Goal: Information Seeking & Learning: Learn about a topic

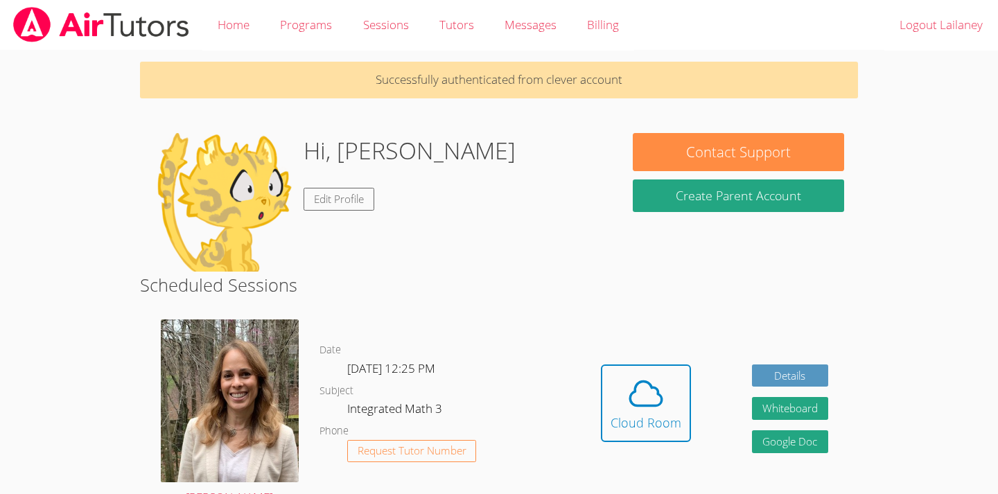
click at [487, 320] on div "Date [DATE] 12:25 PM Subject Integrated Math 3 Phone Request Tutor Number" at bounding box center [446, 413] width 252 height 209
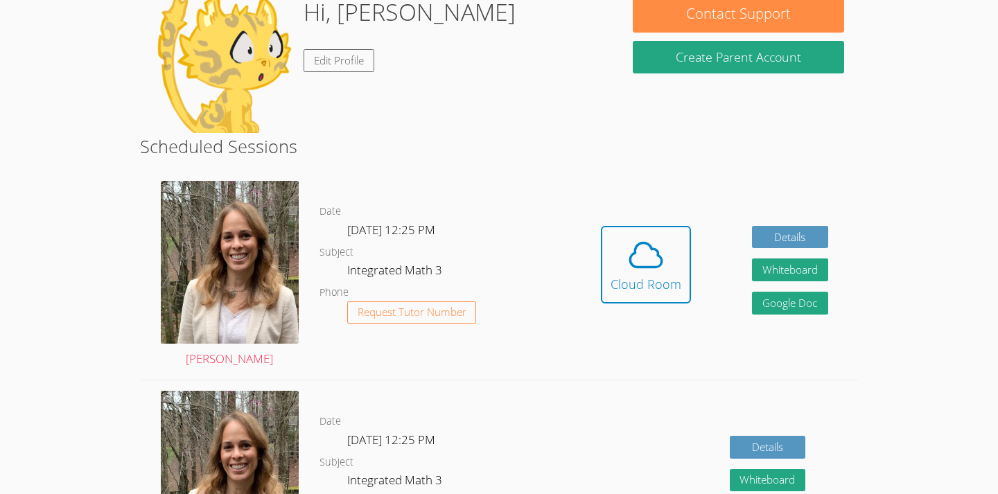
scroll to position [141, 0]
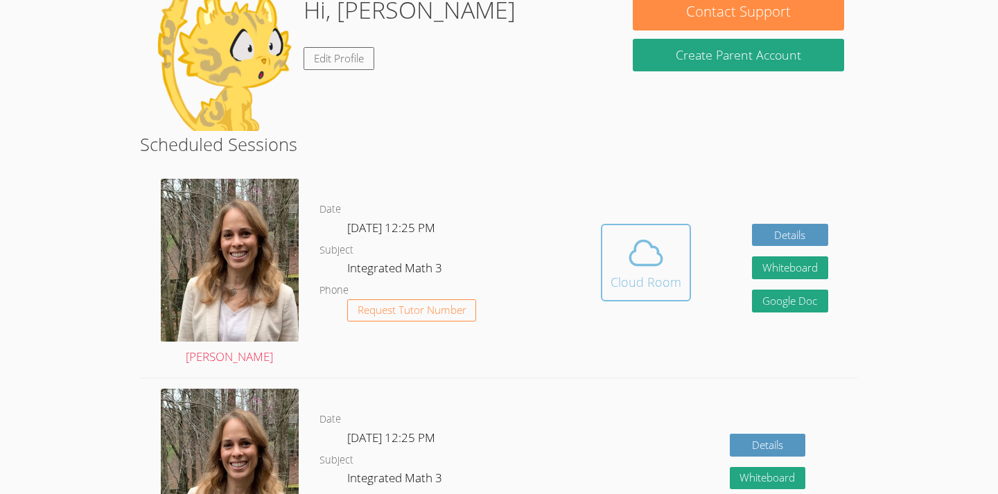
click at [652, 261] on icon at bounding box center [646, 253] width 39 height 39
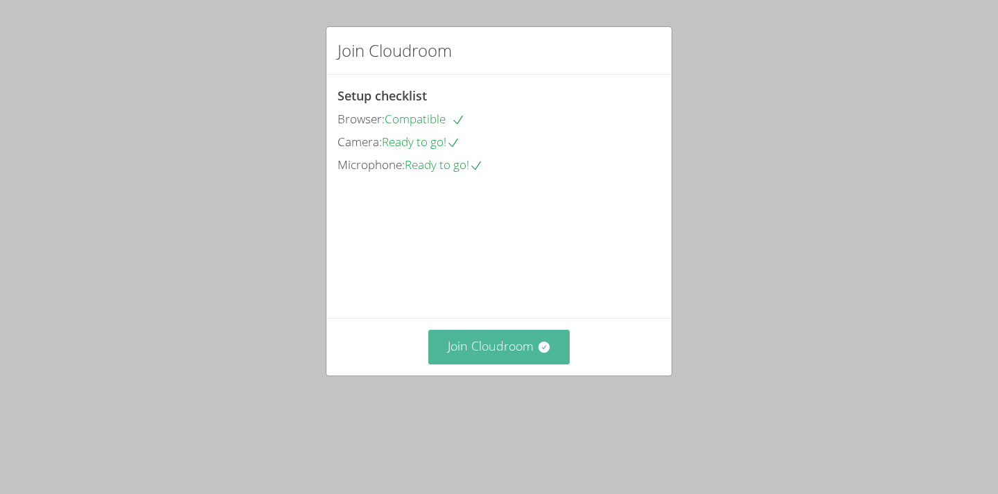
click at [456, 364] on button "Join Cloudroom" at bounding box center [499, 347] width 142 height 34
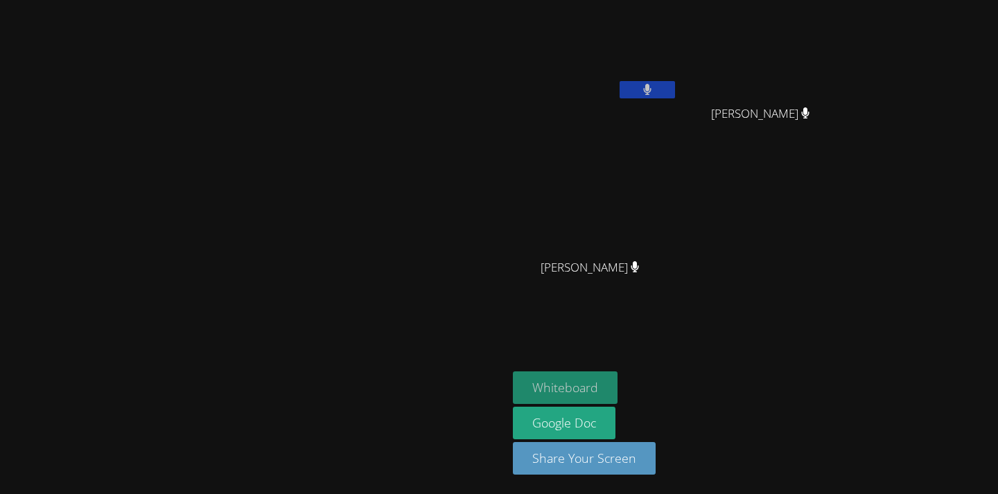
click at [618, 380] on button "Whiteboard" at bounding box center [565, 388] width 105 height 33
click at [675, 84] on button at bounding box center [647, 89] width 55 height 17
click at [675, 87] on button at bounding box center [647, 89] width 55 height 17
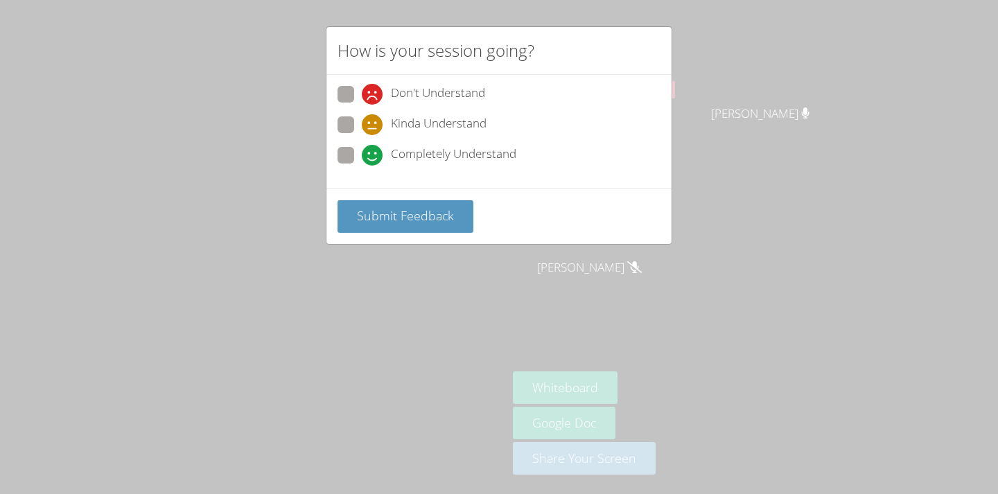
click at [442, 119] on span "Kinda Understand" at bounding box center [439, 124] width 96 height 21
click at [374, 119] on input "Kinda Understand" at bounding box center [368, 122] width 12 height 12
radio input "true"
click at [404, 223] on button "Submit Feedback" at bounding box center [406, 216] width 136 height 33
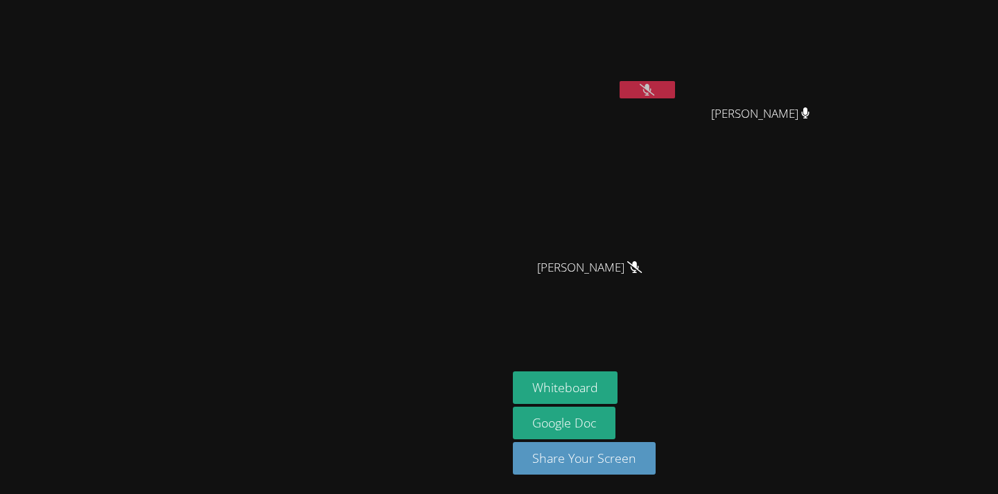
click at [675, 84] on button at bounding box center [647, 89] width 55 height 17
click at [675, 93] on button at bounding box center [647, 89] width 55 height 17
click at [675, 85] on button at bounding box center [647, 89] width 55 height 17
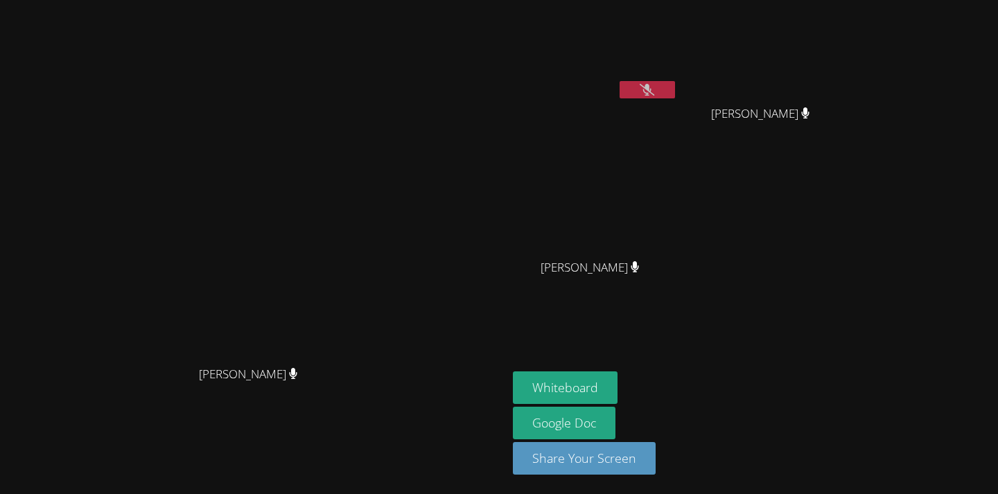
click at [654, 85] on icon at bounding box center [647, 90] width 15 height 12
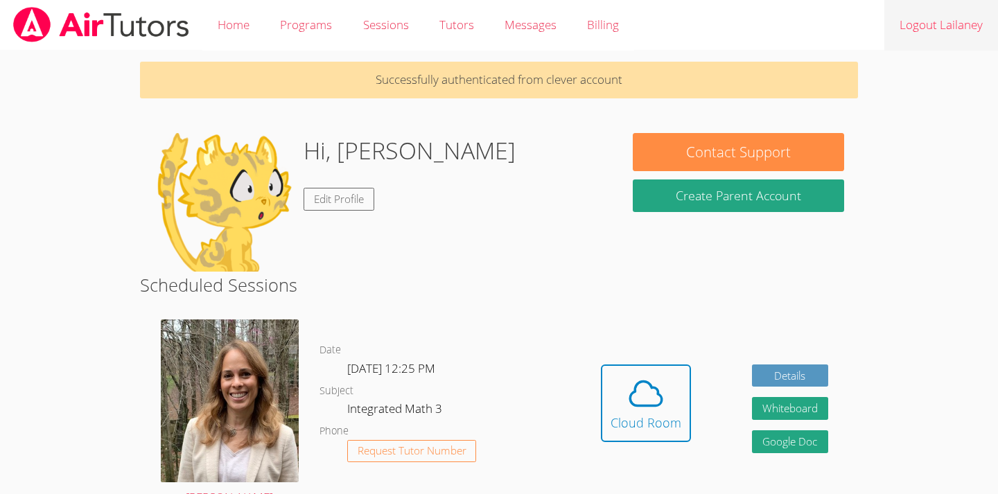
click at [955, 30] on link "Logout Lailaney" at bounding box center [942, 25] width 114 height 51
